Goal: Use online tool/utility: Use online tool/utility

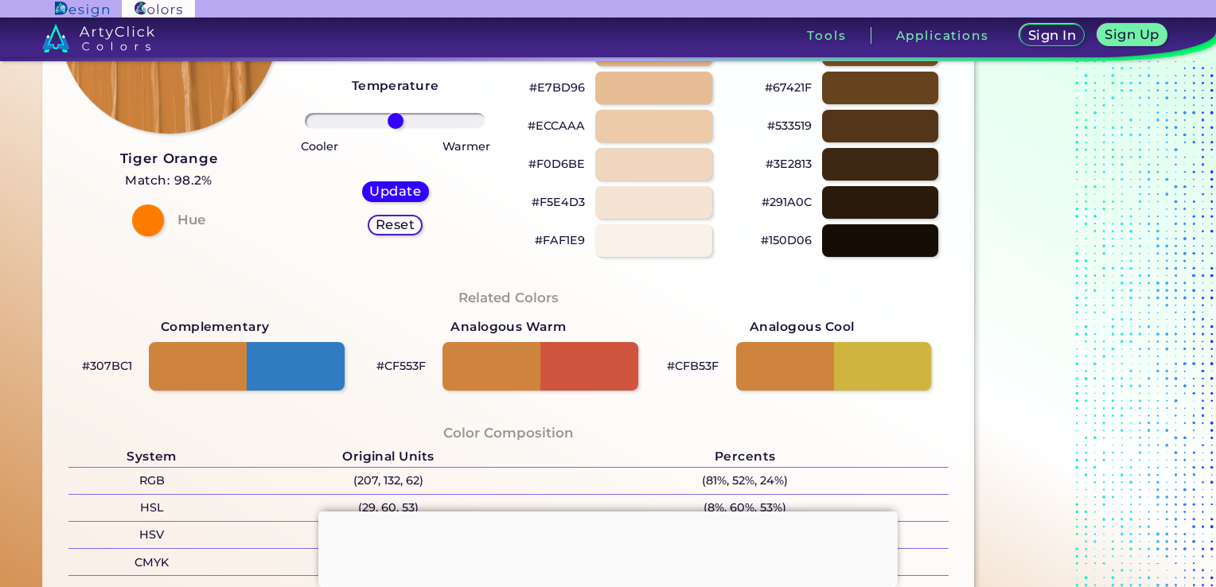
scroll to position [283, 0]
click at [602, 363] on div at bounding box center [540, 366] width 197 height 49
type input "#cf553f"
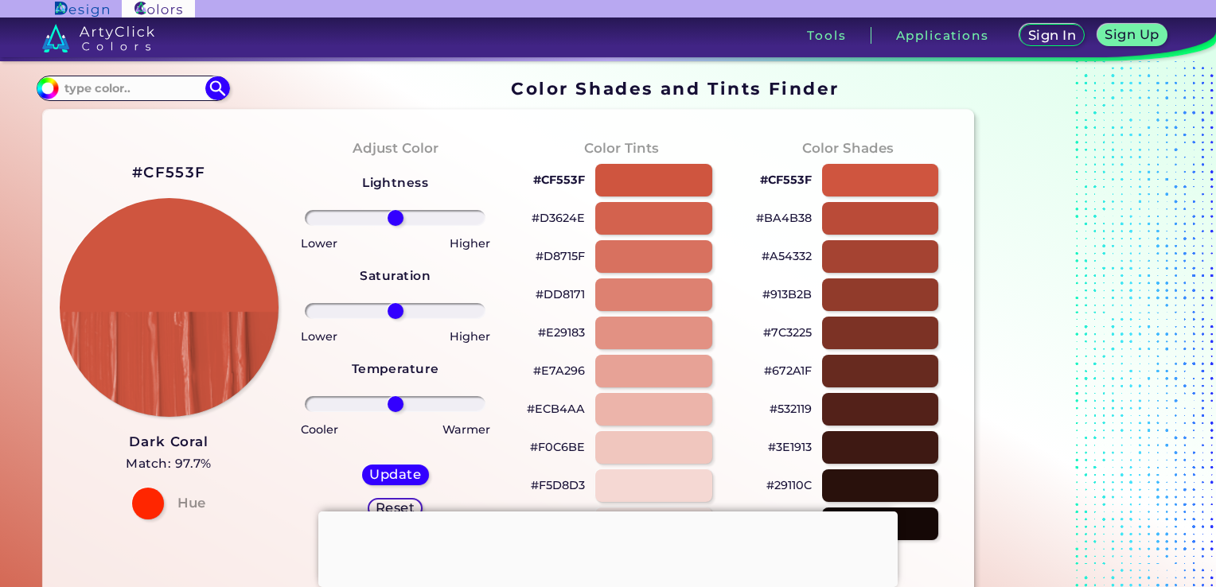
click at [158, 174] on h2 "#CF553F" at bounding box center [168, 172] width 73 height 21
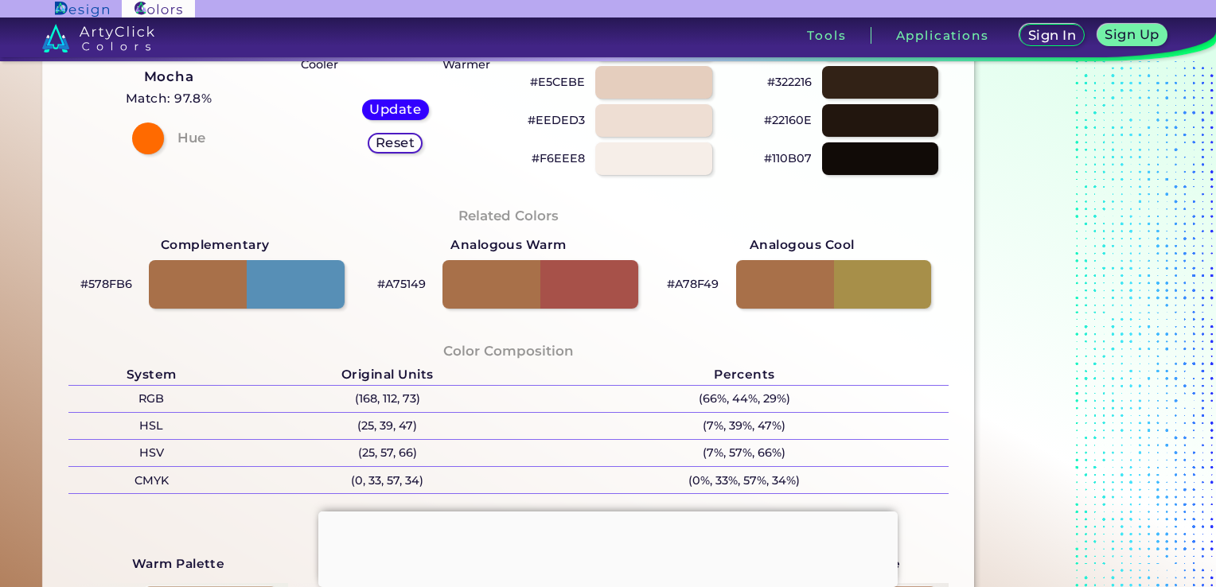
scroll to position [366, 0]
click at [589, 289] on div at bounding box center [540, 283] width 197 height 49
type input "#a75149"
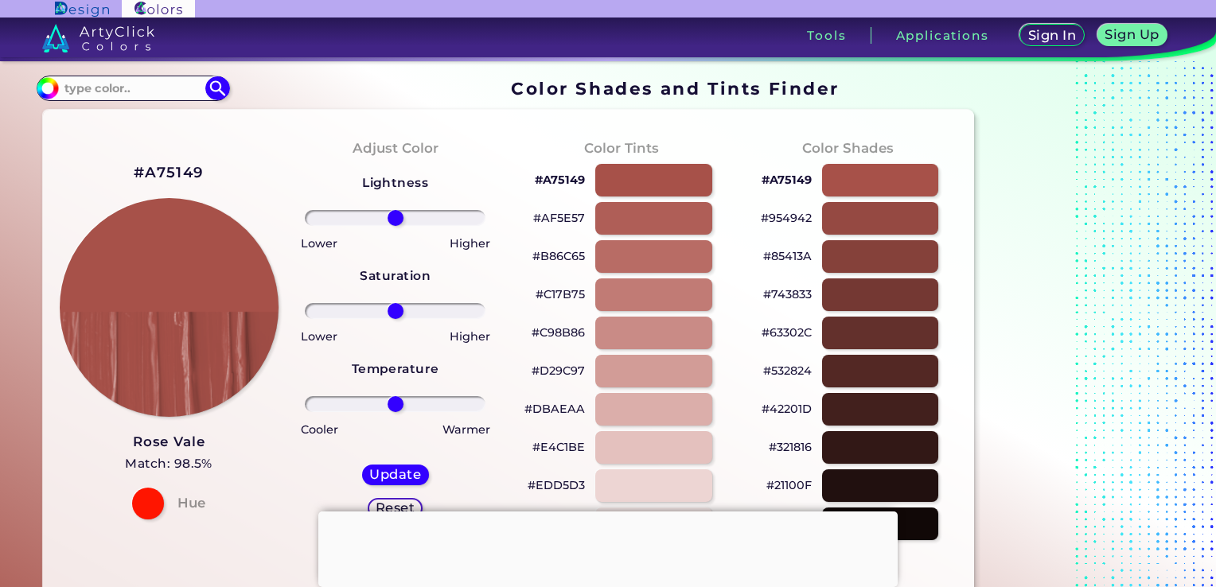
click at [181, 171] on h2 "#A75149" at bounding box center [169, 172] width 70 height 21
